Goal: Task Accomplishment & Management: Use online tool/utility

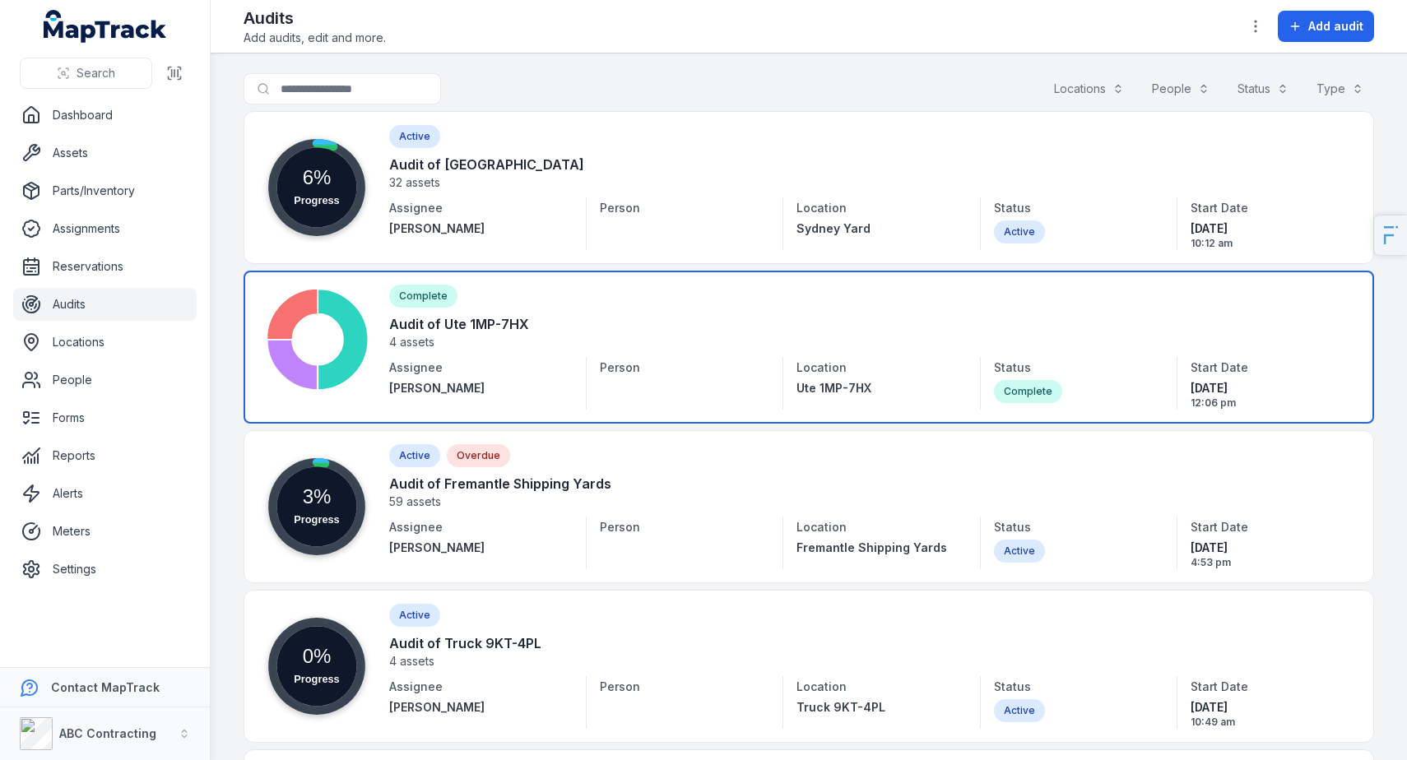
click at [512, 361] on link at bounding box center [809, 347] width 1131 height 153
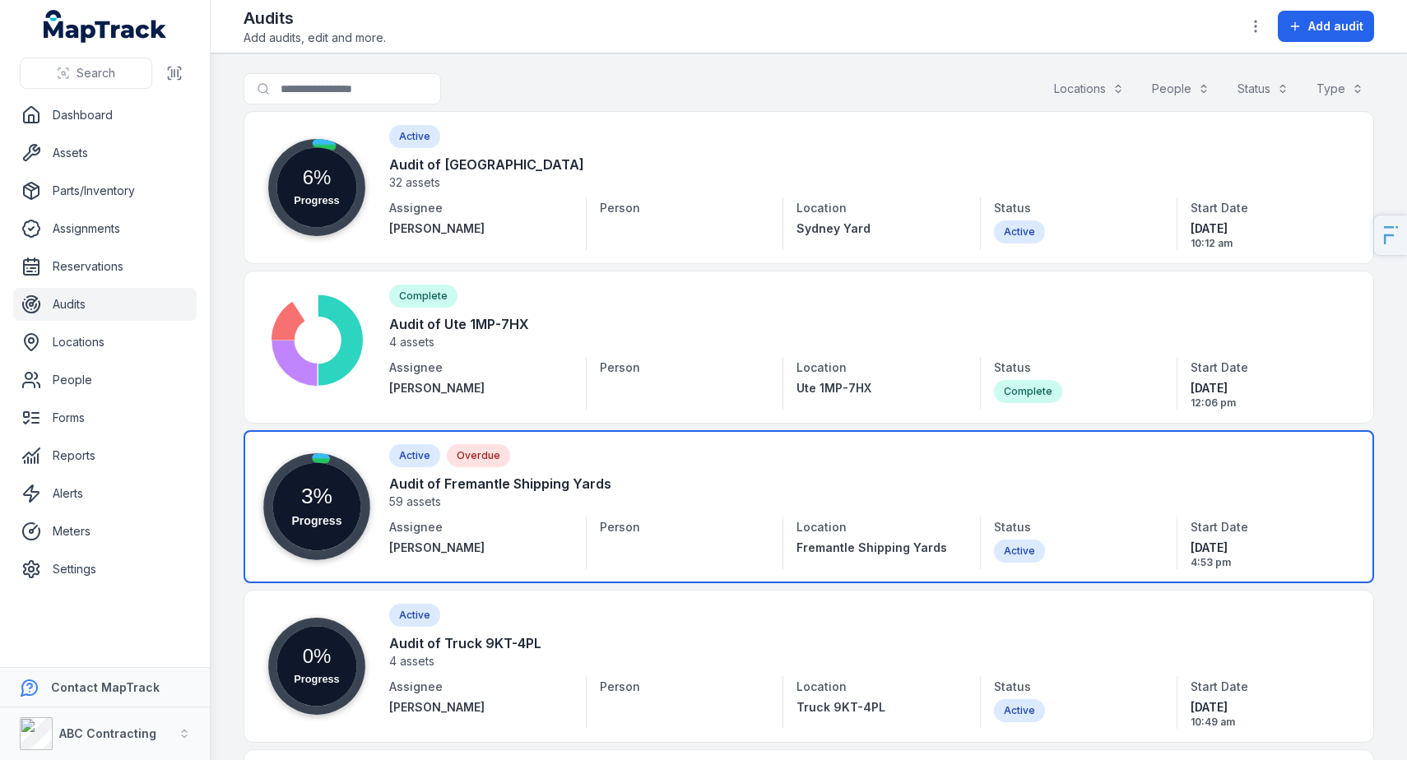
click at [529, 508] on link at bounding box center [809, 506] width 1131 height 153
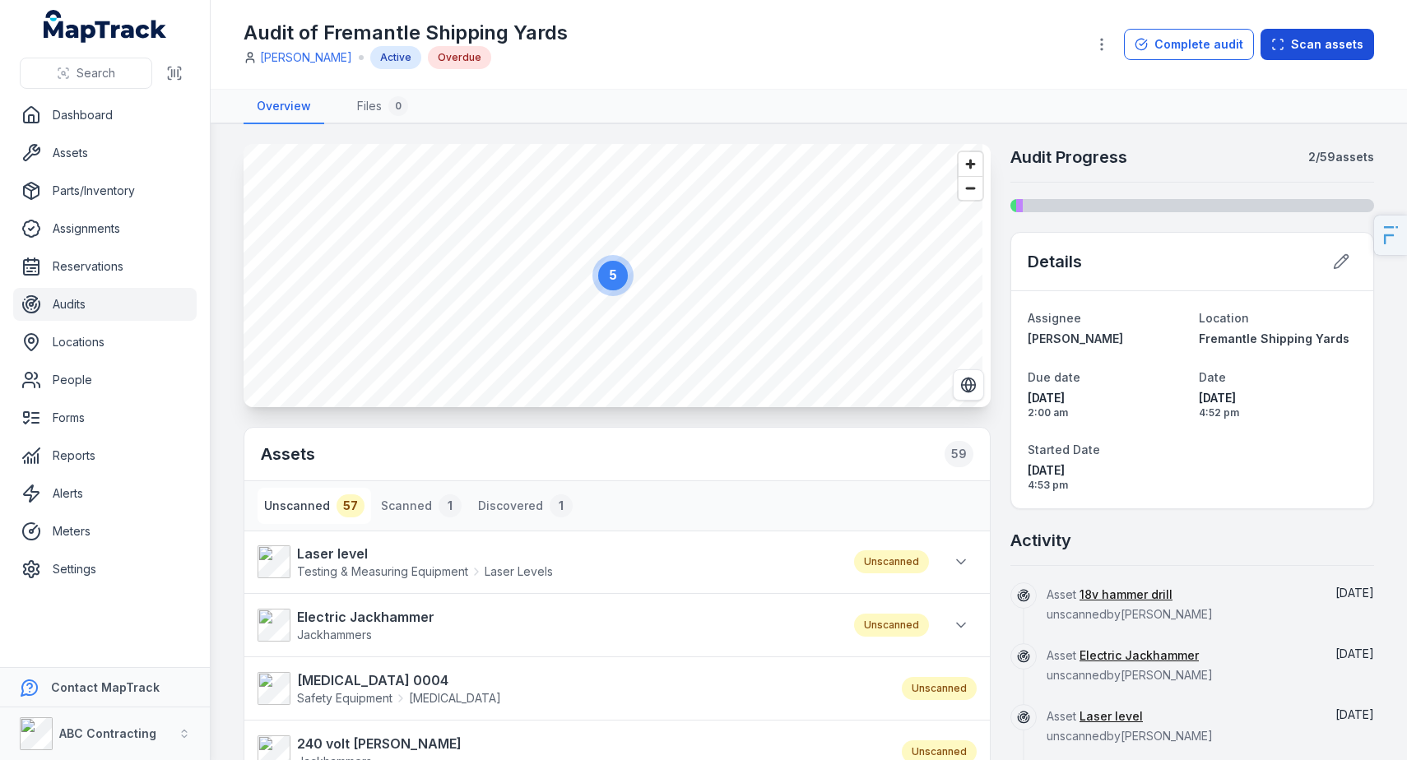
click at [1316, 47] on button "Scan assets" at bounding box center [1318, 44] width 114 height 31
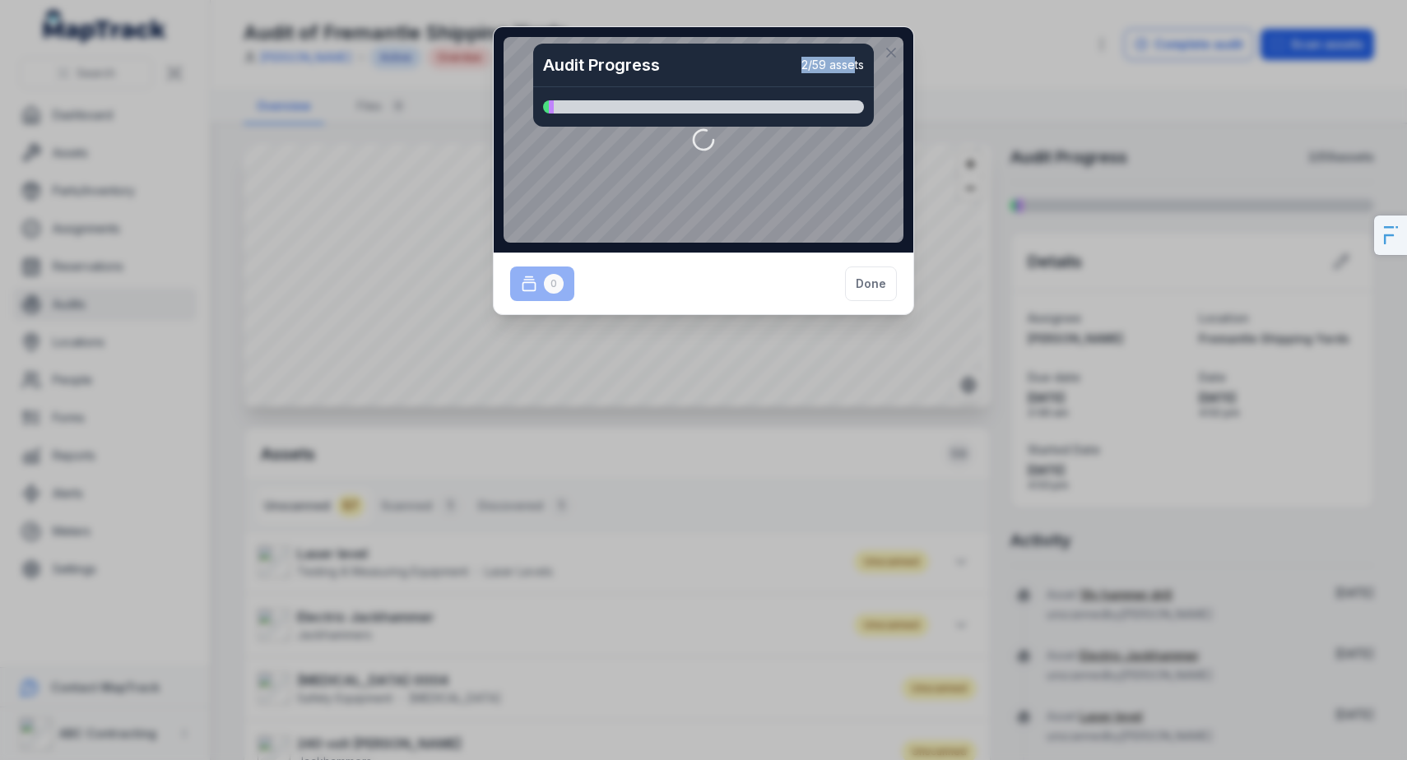
drag, startPoint x: 796, startPoint y: 67, endPoint x: 852, endPoint y: 66, distance: 55.2
click at [852, 66] on span "2 / 59 assets" at bounding box center [832, 65] width 63 height 16
click at [815, 67] on span "2 / 59 assets" at bounding box center [832, 65] width 63 height 16
drag, startPoint x: 782, startPoint y: 67, endPoint x: 862, endPoint y: 64, distance: 80.7
click at [862, 64] on div "Audit Progress 2 / 59 assets" at bounding box center [703, 66] width 341 height 44
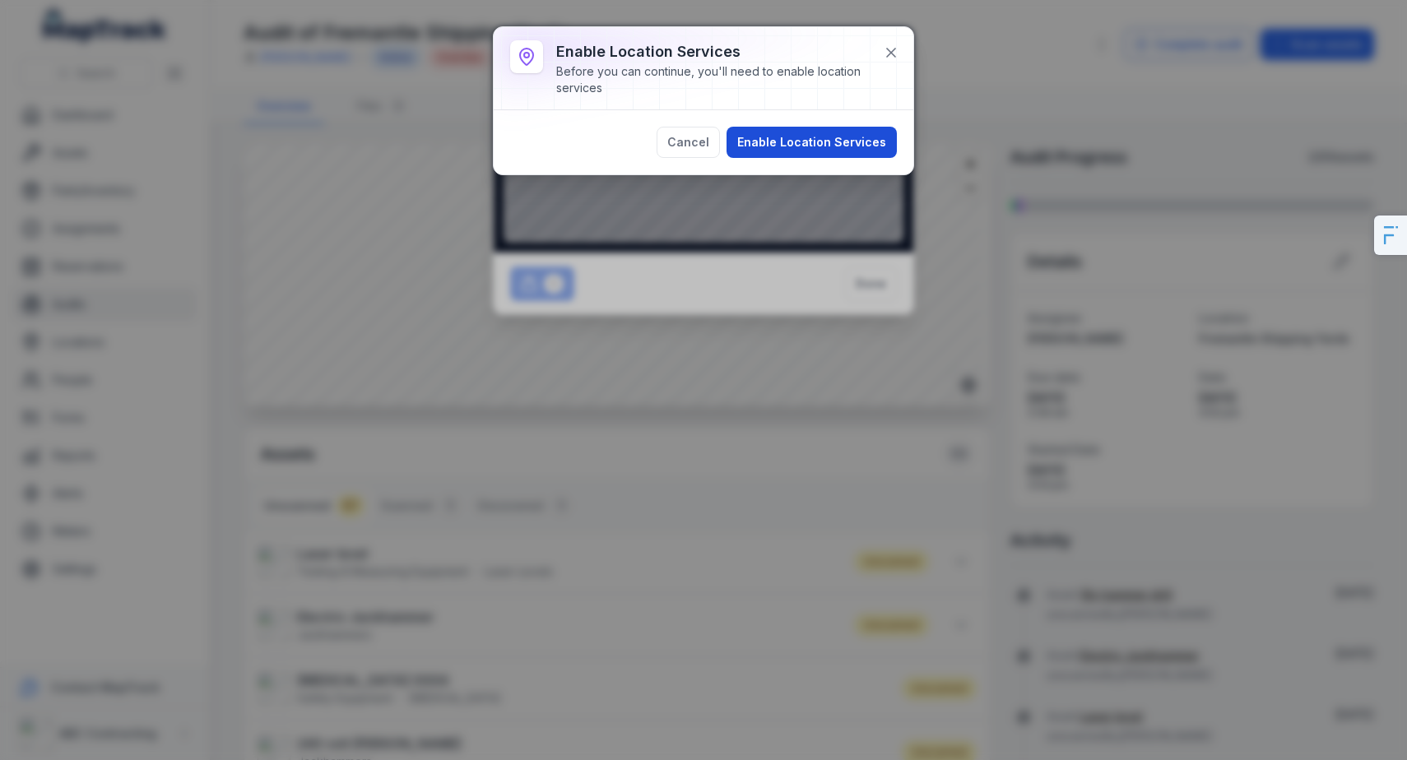
click at [845, 137] on button "Enable Location Services" at bounding box center [812, 142] width 170 height 31
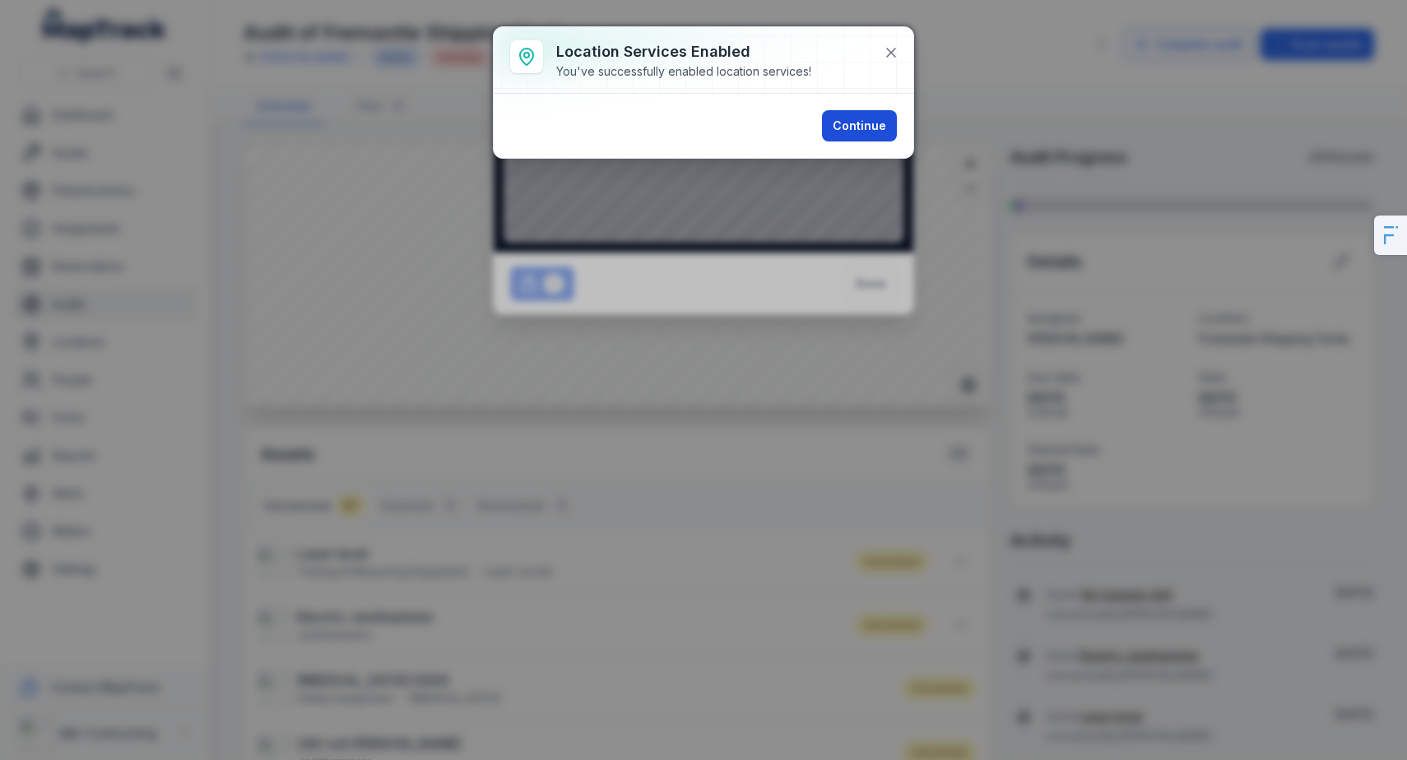
click at [852, 132] on button "Continue" at bounding box center [859, 125] width 75 height 31
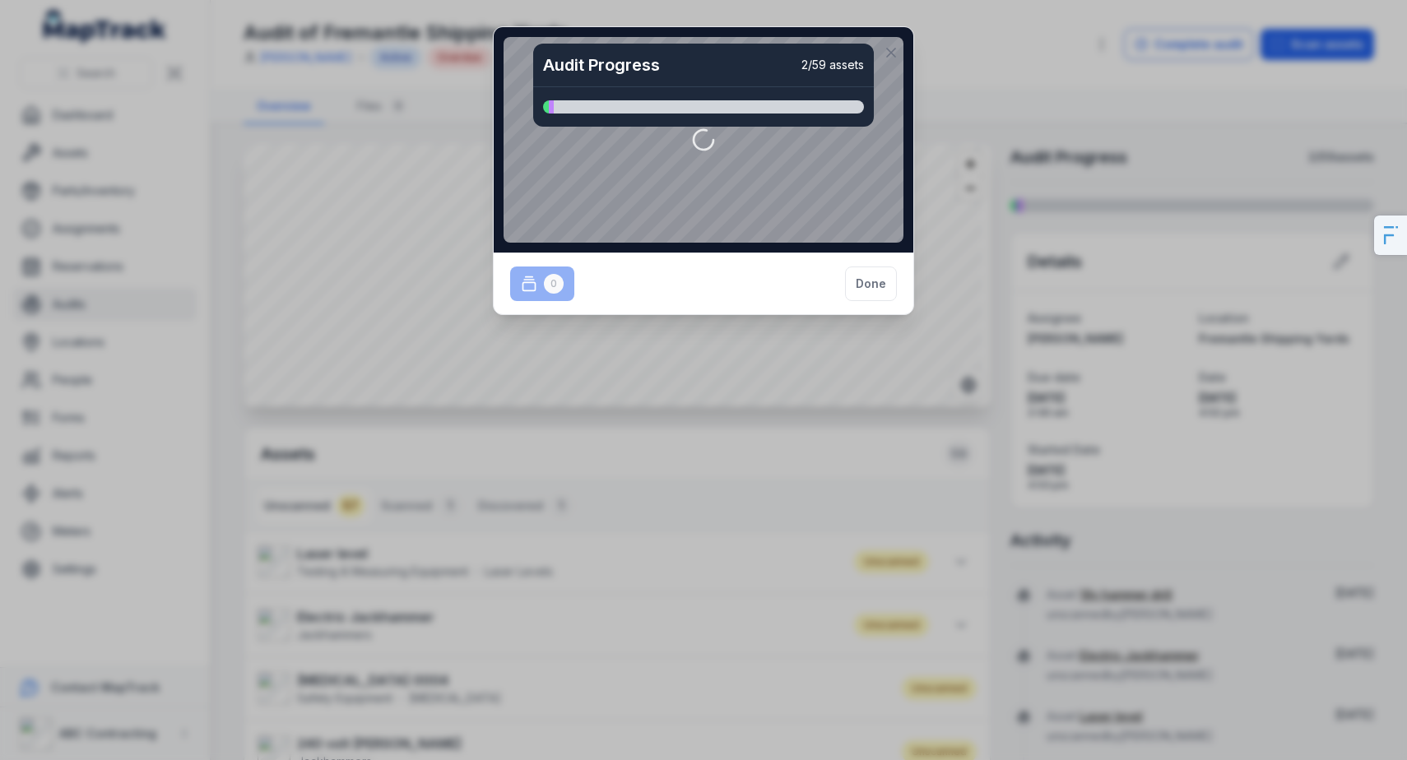
click at [791, 303] on div "0 Done" at bounding box center [704, 284] width 420 height 62
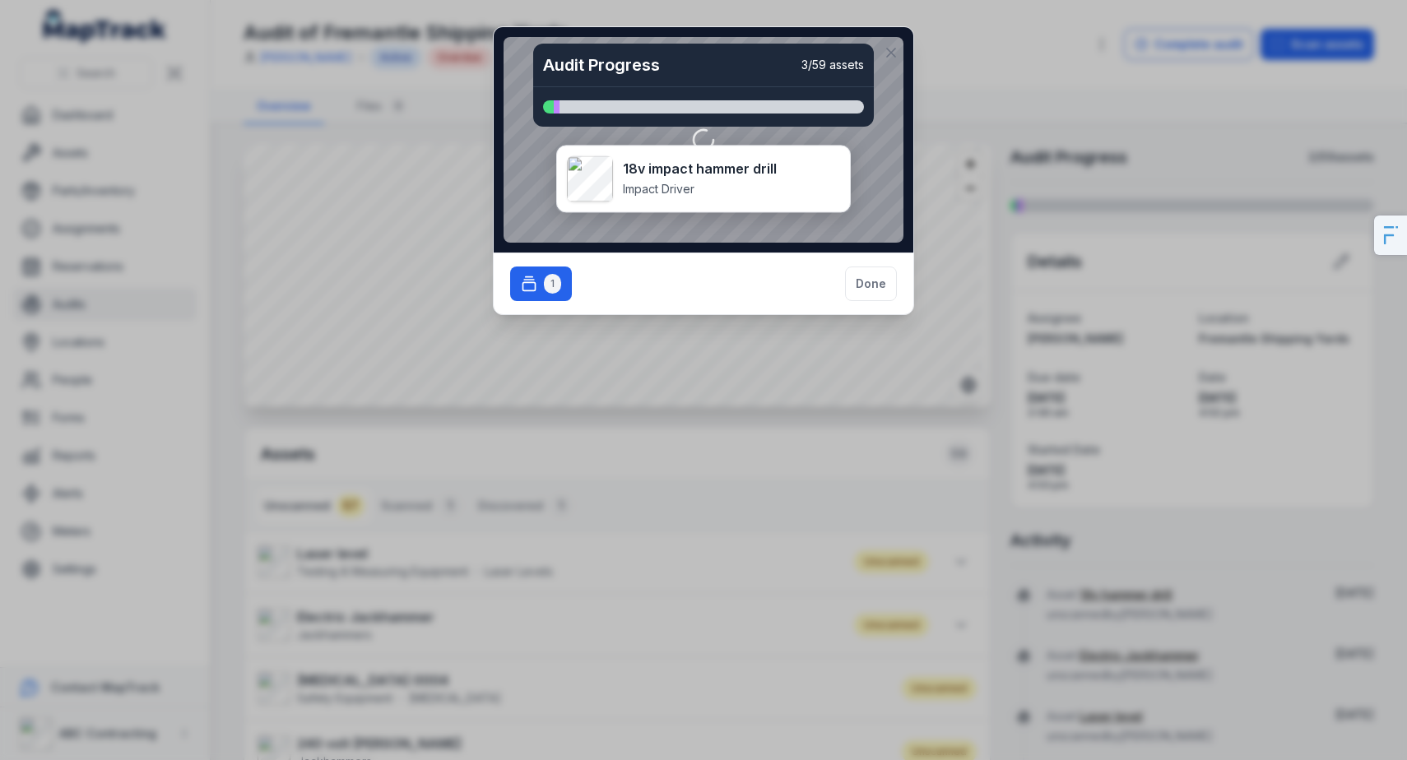
drag, startPoint x: 708, startPoint y: 216, endPoint x: 662, endPoint y: 199, distance: 49.2
click at [662, 198] on div "18v impact hammer drill Impact Driver" at bounding box center [700, 178] width 154 height 39
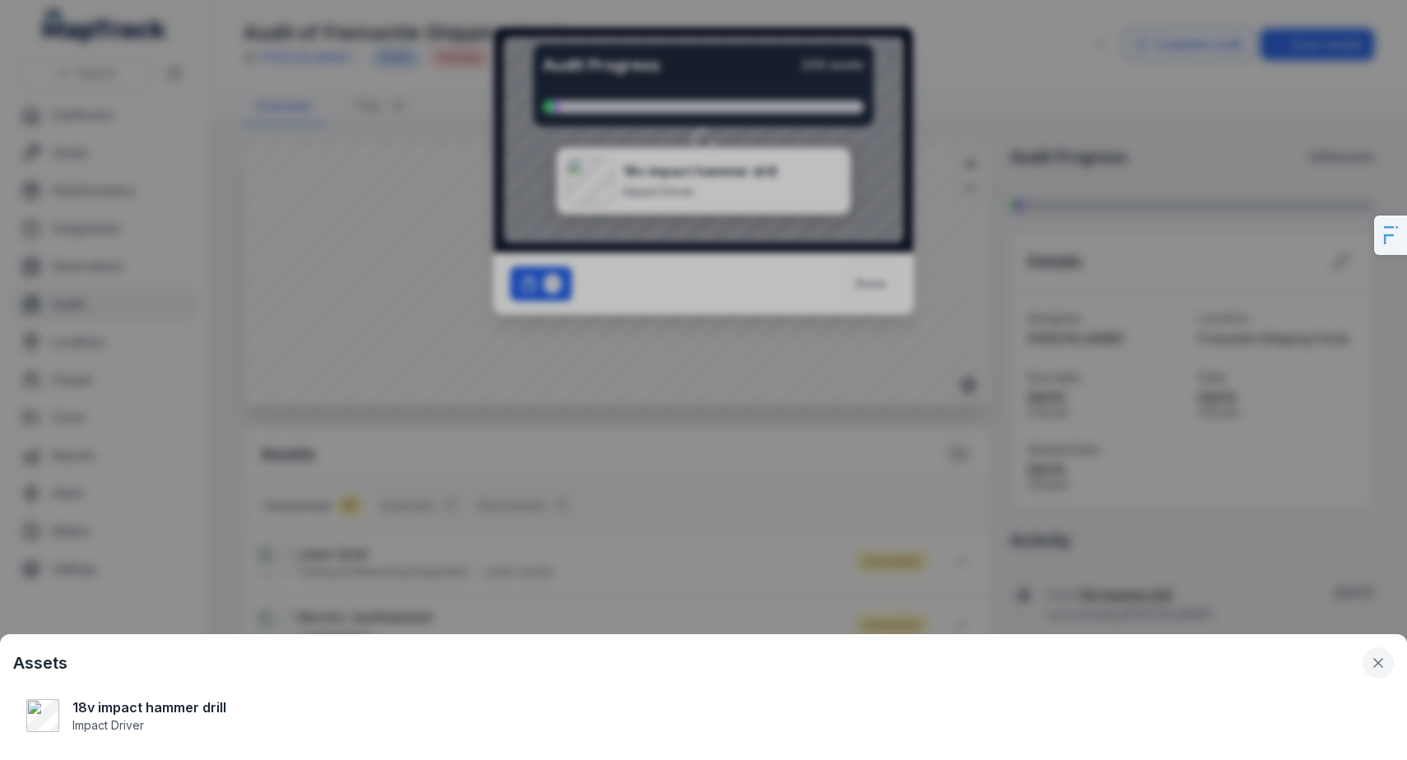
click at [1384, 670] on icon at bounding box center [1378, 663] width 16 height 16
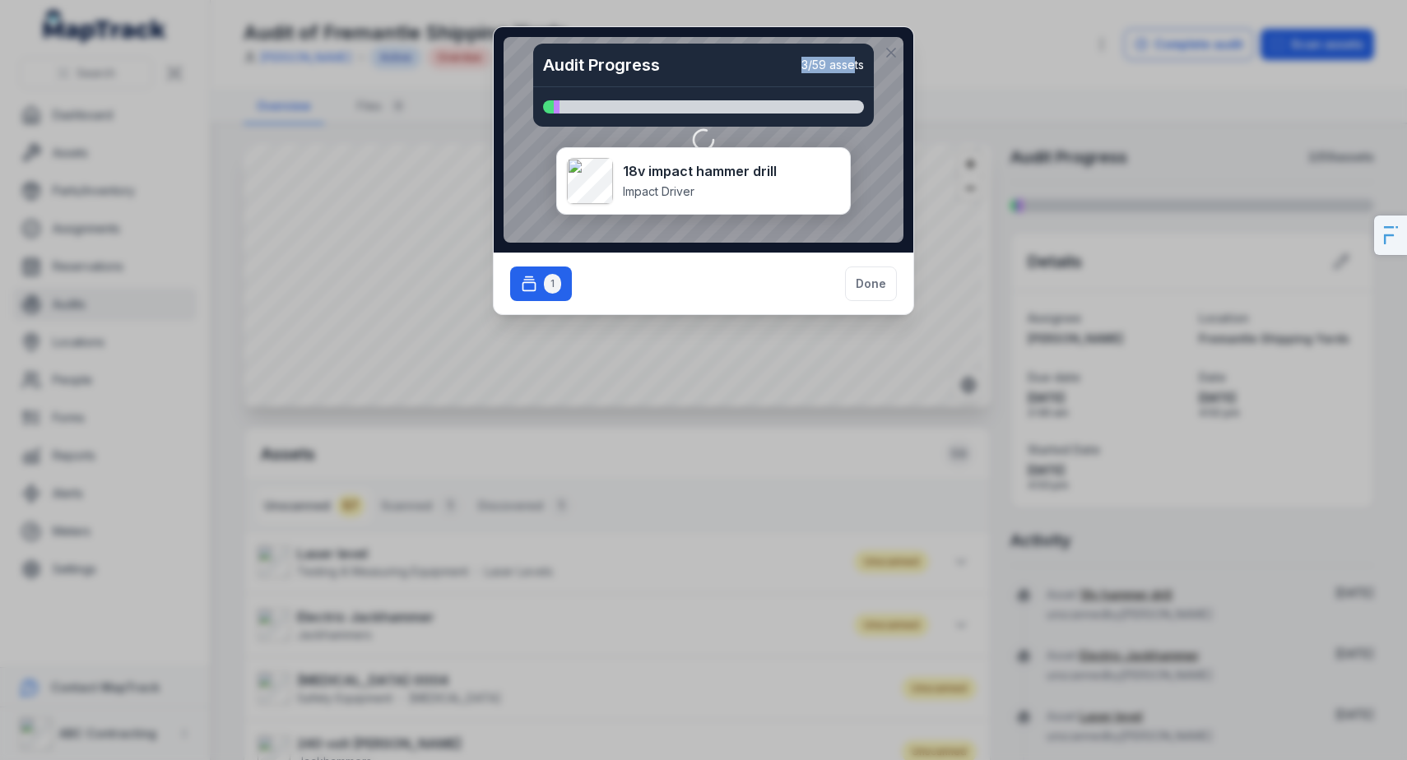
drag, startPoint x: 785, startPoint y: 62, endPoint x: 862, endPoint y: 70, distance: 77.8
click at [856, 70] on div "Audit Progress 3 / 59 assets" at bounding box center [703, 66] width 341 height 44
click at [880, 48] on button at bounding box center [890, 52] width 31 height 31
